Goal: Task Accomplishment & Management: Use online tool/utility

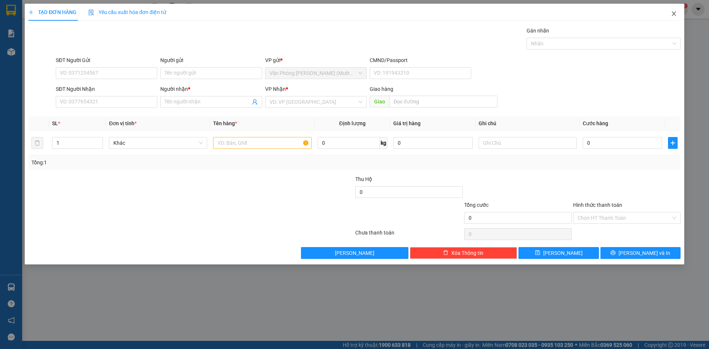
click at [675, 11] on icon "close" at bounding box center [674, 14] width 6 height 6
click at [678, 15] on span "Close" at bounding box center [673, 14] width 21 height 21
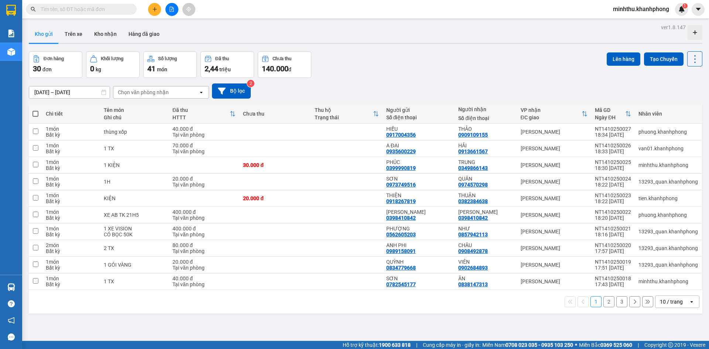
click at [98, 9] on input "text" at bounding box center [84, 9] width 87 height 8
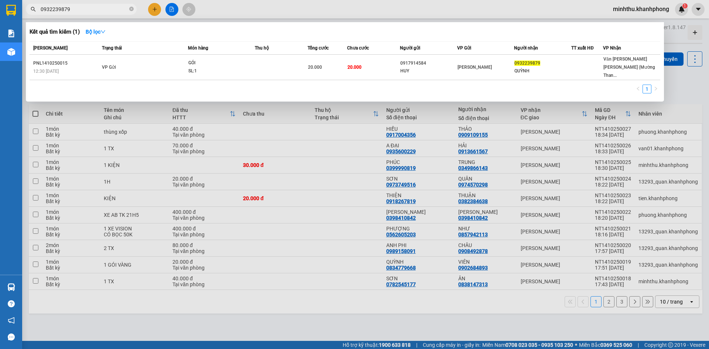
type input "0932239879"
